Goal: Go to known website: Go to known website

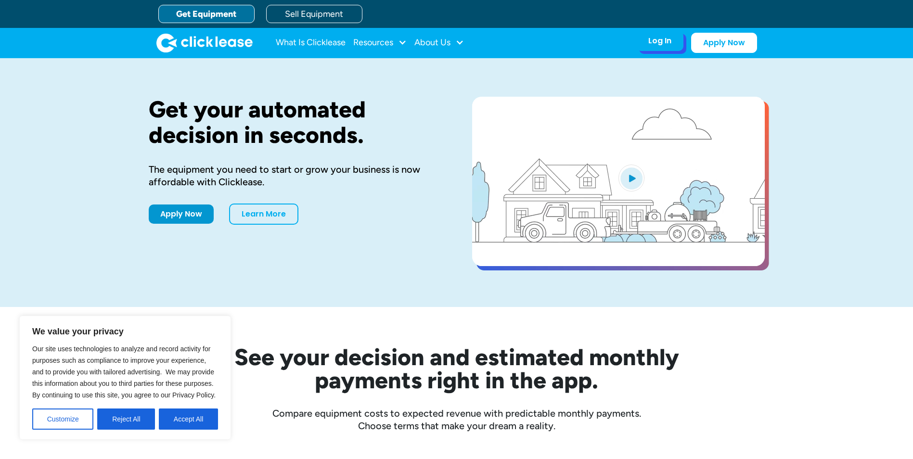
click at [660, 41] on div "Log In" at bounding box center [659, 41] width 23 height 10
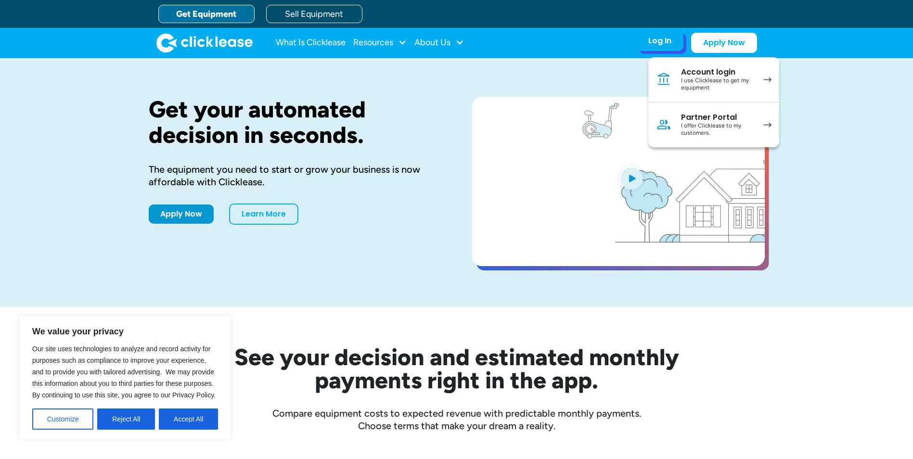
click at [703, 135] on div "I offer Clicklease to my customers." at bounding box center [717, 129] width 73 height 15
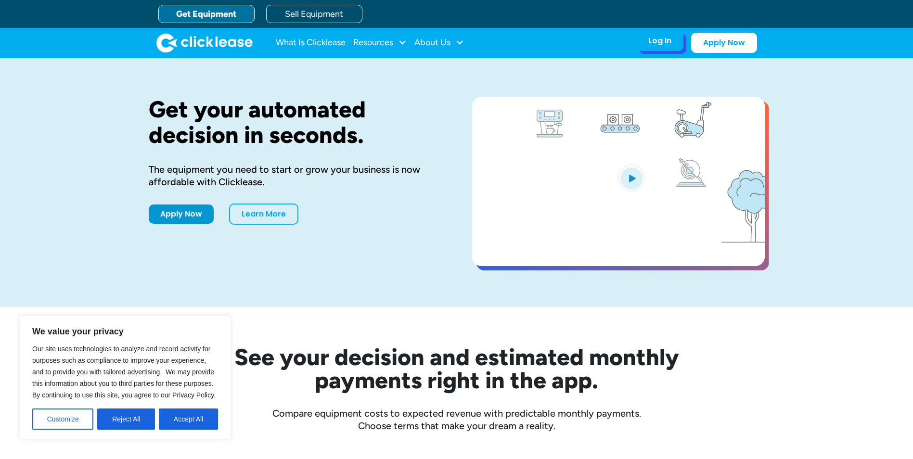
click at [652, 42] on div "Log In" at bounding box center [659, 41] width 23 height 10
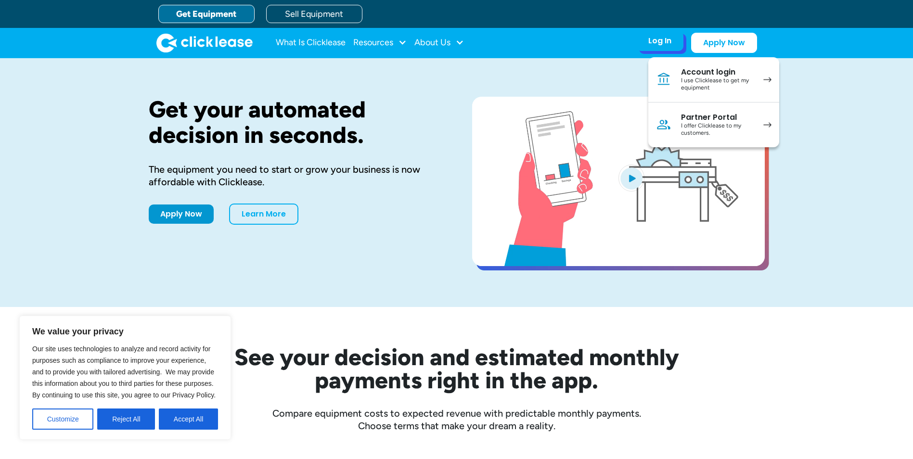
click at [723, 119] on div "Partner Portal" at bounding box center [717, 118] width 73 height 10
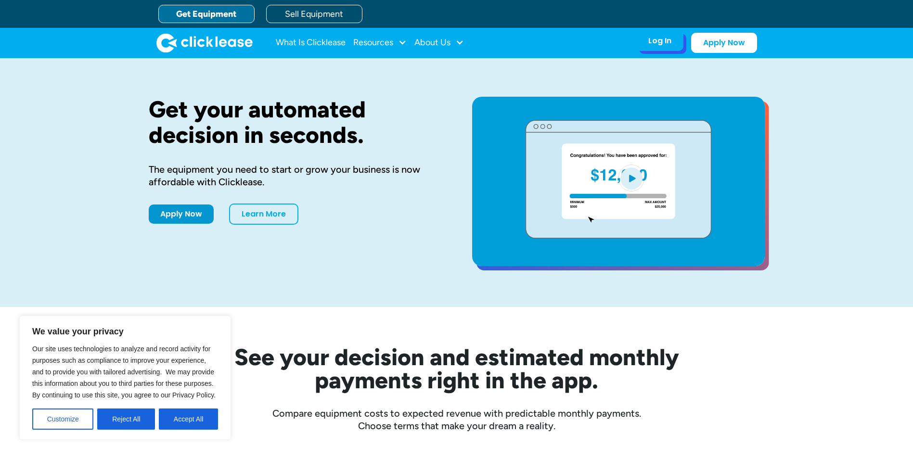
click at [663, 46] on div "Log In Account login I use Clicklease to get my equipment Partner Portal I offe…" at bounding box center [659, 41] width 47 height 20
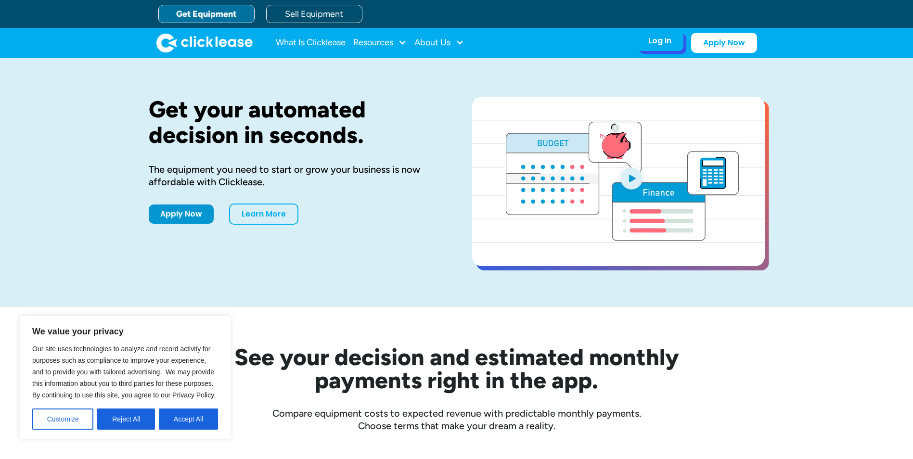
click at [666, 42] on div "Log In" at bounding box center [659, 41] width 23 height 10
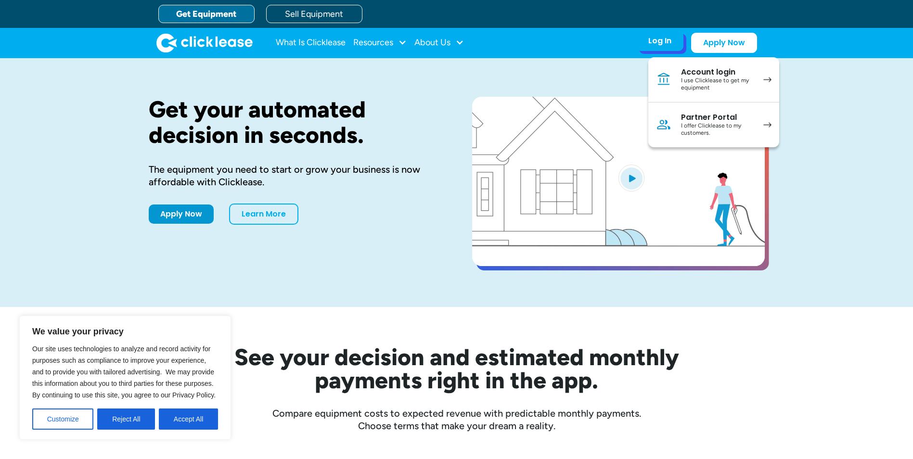
click at [716, 118] on div "Partner Portal" at bounding box center [717, 118] width 73 height 10
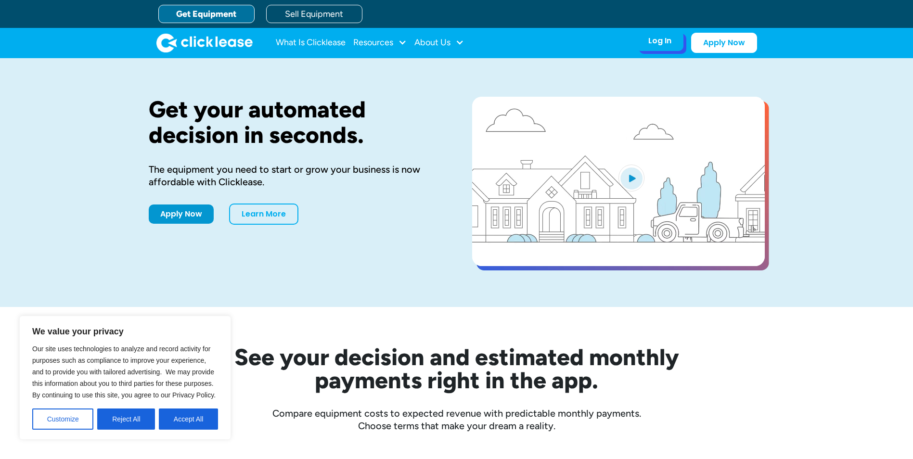
click at [664, 48] on div "Log In Account login I use Clicklease to get my equipment Partner Portal I offe…" at bounding box center [659, 41] width 47 height 20
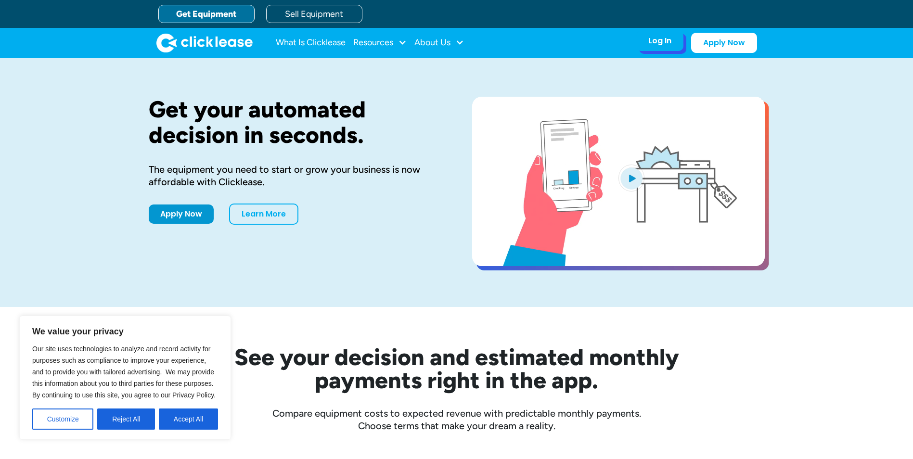
click at [666, 42] on div "Log In" at bounding box center [659, 41] width 23 height 10
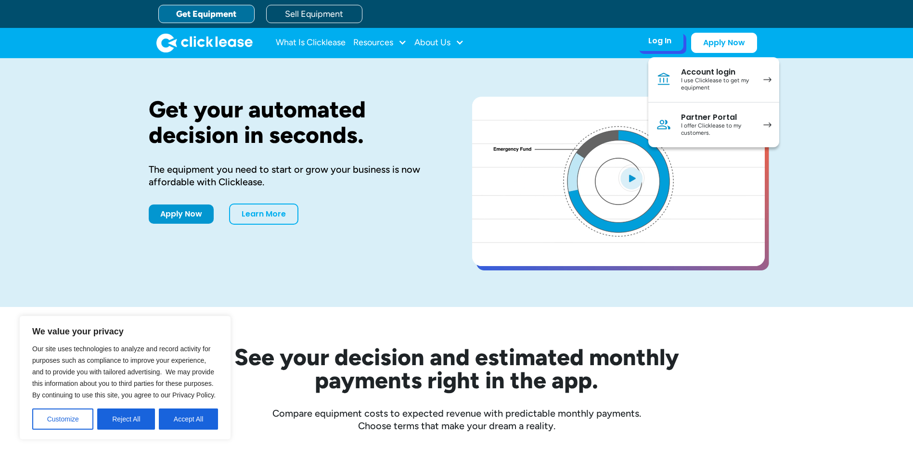
click at [712, 126] on div "I offer Clicklease to my customers." at bounding box center [717, 129] width 73 height 15
